Goal: Obtain resource: Download file/media

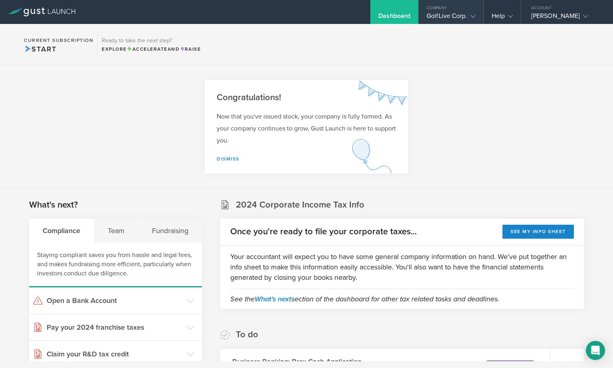
click at [439, 16] on div "GolfLive Corp." at bounding box center [451, 18] width 48 height 12
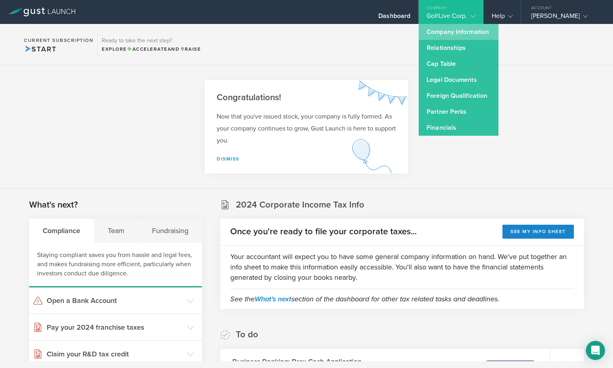
click at [440, 33] on link "Company Information" at bounding box center [459, 32] width 80 height 16
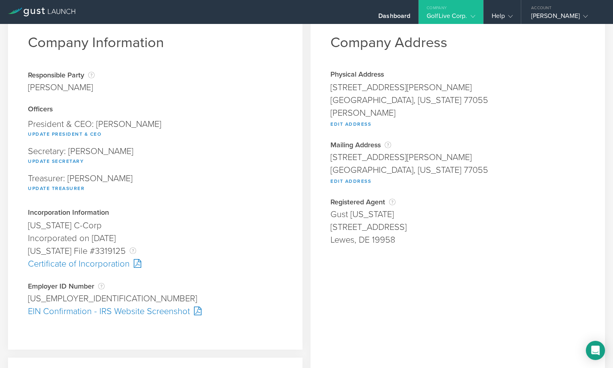
scroll to position [49, 0]
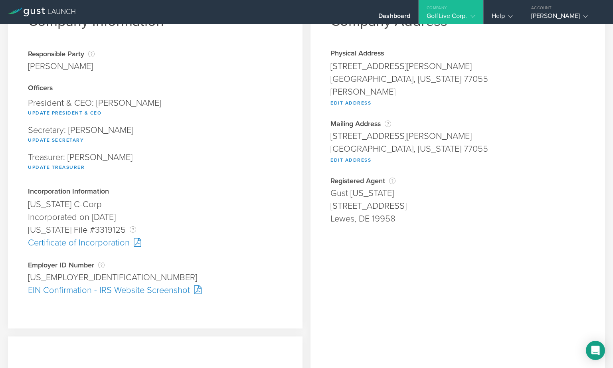
click at [136, 241] on div at bounding box center [136, 242] width 12 height 9
click at [196, 289] on div at bounding box center [196, 289] width 12 height 9
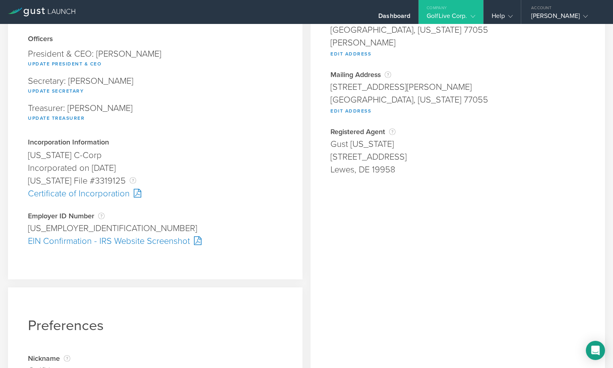
scroll to position [0, 0]
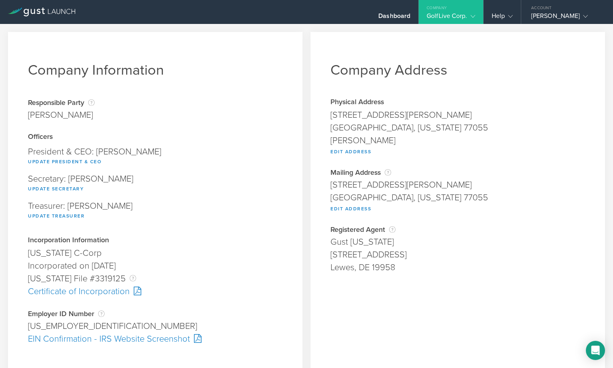
click at [441, 15] on div "GolfLive Corp." at bounding box center [451, 18] width 48 height 12
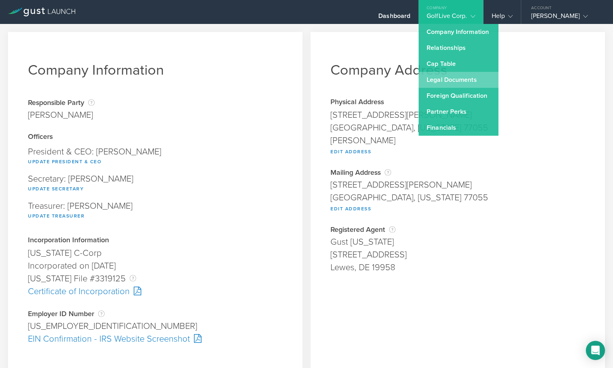
click at [455, 77] on link "Legal Documents" at bounding box center [459, 80] width 80 height 16
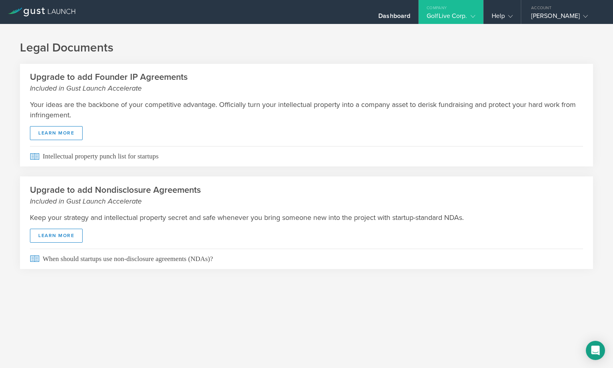
click at [441, 18] on div "GolfLive Corp." at bounding box center [451, 18] width 48 height 12
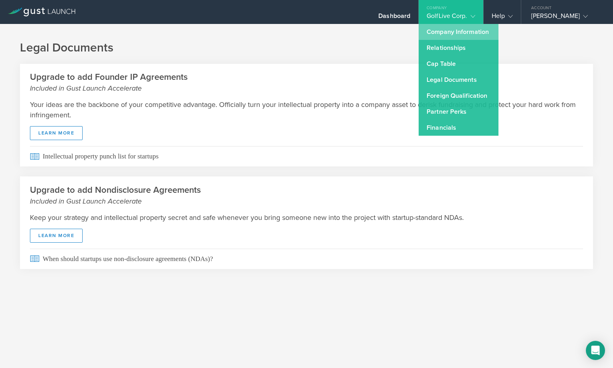
click at [442, 36] on link "Company Information" at bounding box center [459, 32] width 80 height 16
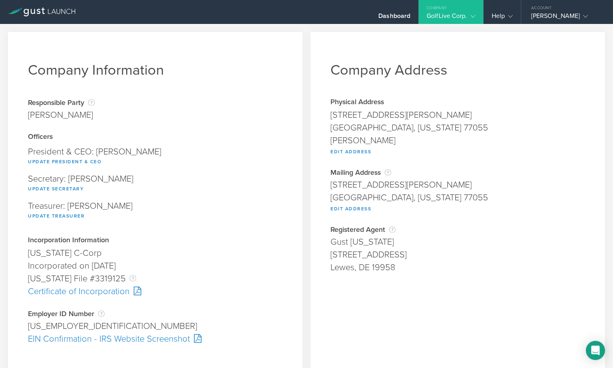
click at [461, 14] on div "GolfLive Corp." at bounding box center [451, 18] width 48 height 12
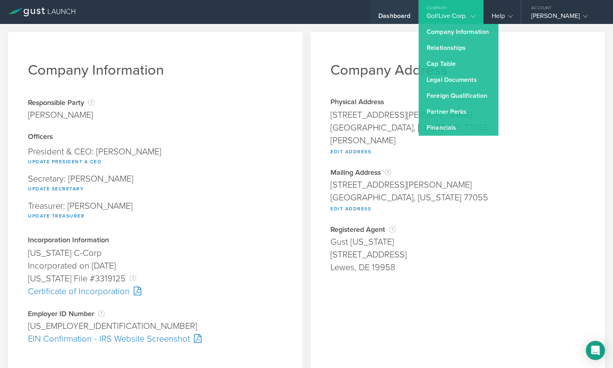
click at [396, 14] on div "Dashboard" at bounding box center [394, 18] width 32 height 12
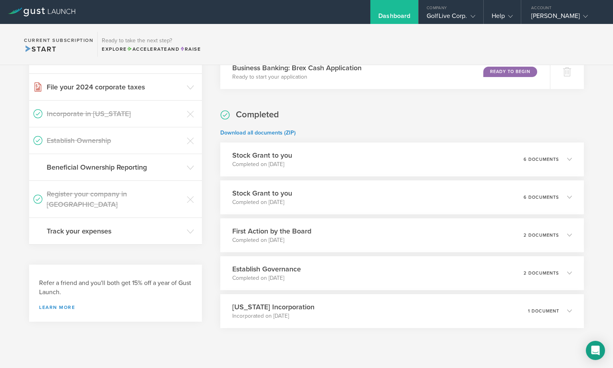
scroll to position [310, 0]
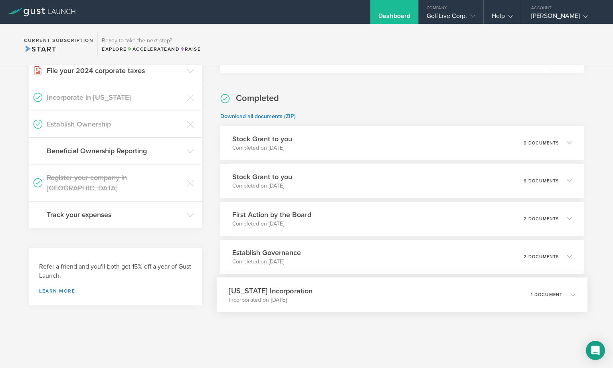
click at [360, 297] on div "[US_STATE] Incorporation Incorporated on [DATE] 1 document" at bounding box center [402, 294] width 371 height 35
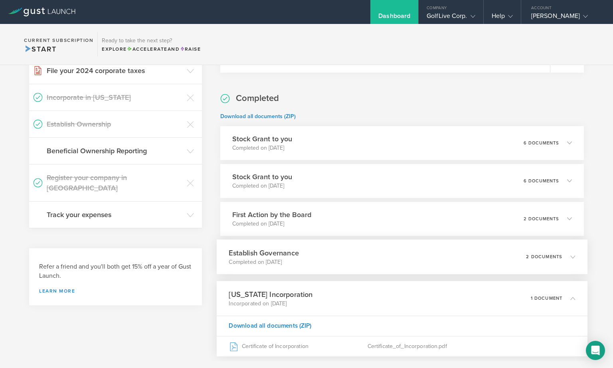
click at [351, 257] on div "Establish Governance Completed on [DATE] 2 documents" at bounding box center [402, 256] width 371 height 35
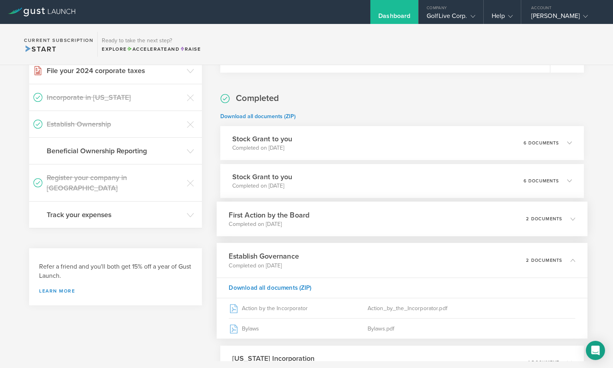
click at [353, 220] on div "First Action by the Board Completed on [DATE] 2 documents" at bounding box center [402, 219] width 371 height 35
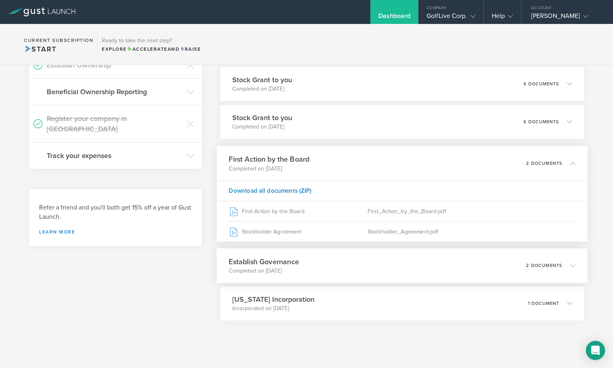
click at [340, 268] on div "Establish Governance Completed on [DATE] 2 documents" at bounding box center [402, 265] width 371 height 35
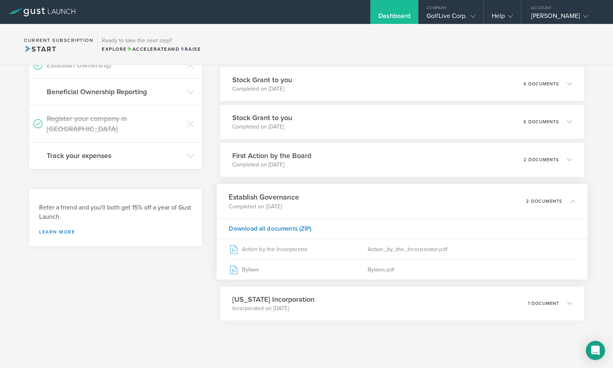
scroll to position [369, 0]
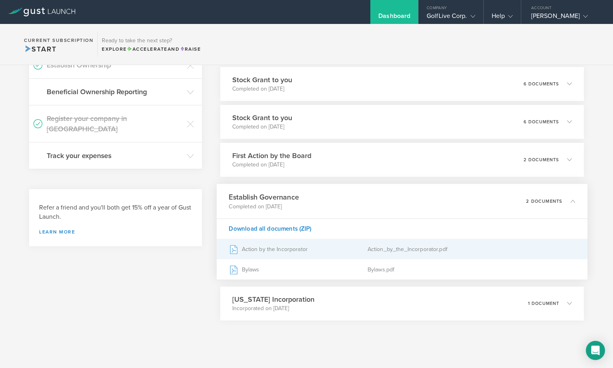
click at [385, 244] on div "Action_by_the_Incorporator.pdf" at bounding box center [471, 249] width 208 height 20
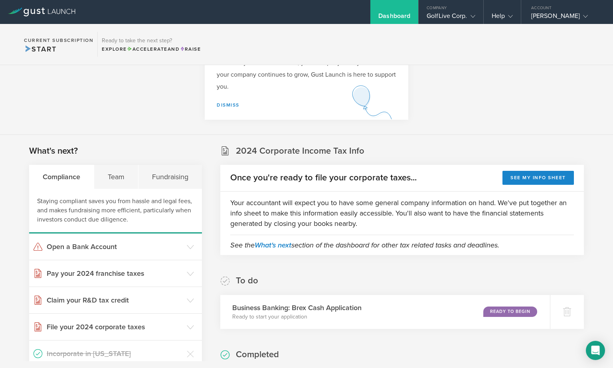
scroll to position [53, 0]
